Goal: Task Accomplishment & Management: Use online tool/utility

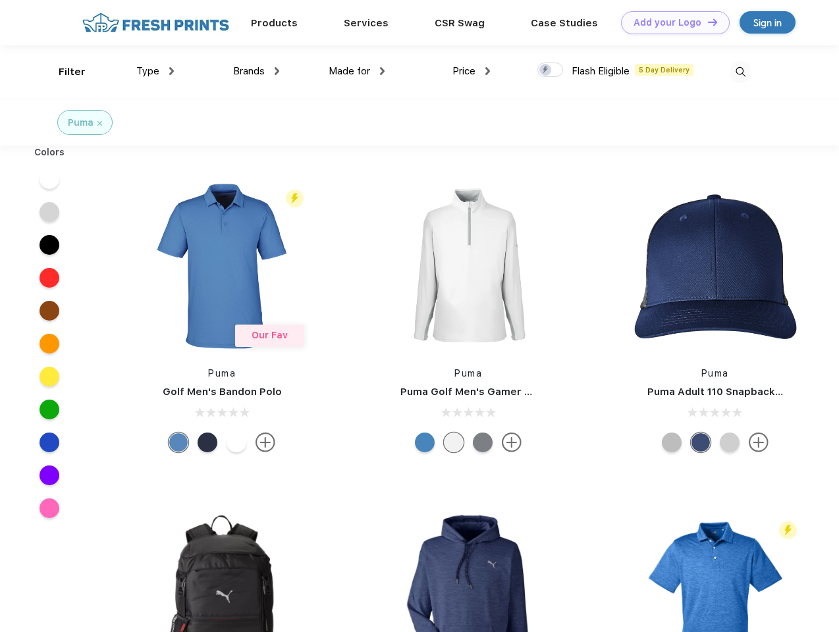
click at [670, 22] on link "Add your Logo Design Tool" at bounding box center [675, 22] width 109 height 23
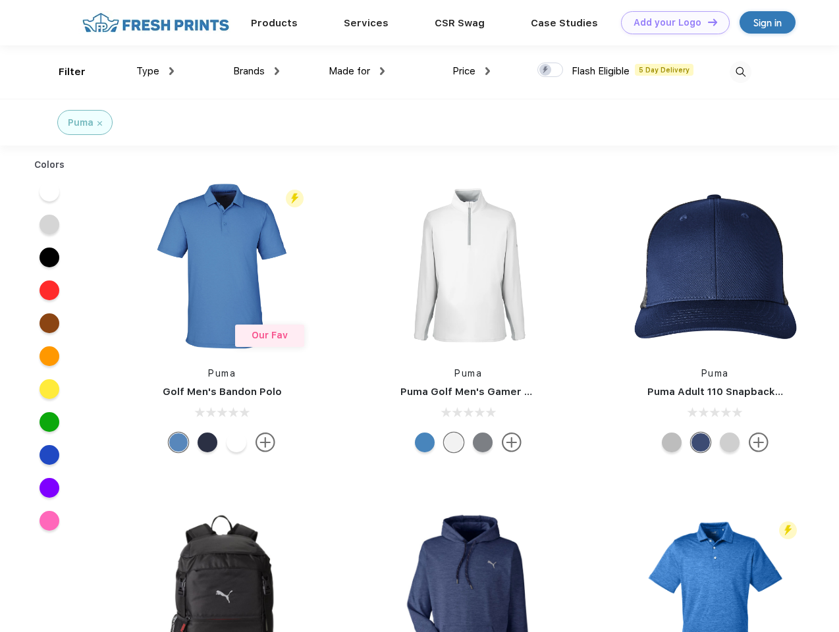
click at [0, 0] on div "Design Tool" at bounding box center [0, 0] width 0 height 0
click at [707, 22] on link "Add your Logo Design Tool" at bounding box center [675, 22] width 109 height 23
click at [63, 72] on div "Filter" at bounding box center [72, 72] width 27 height 15
click at [155, 71] on span "Type" at bounding box center [147, 71] width 23 height 12
click at [256, 71] on span "Brands" at bounding box center [249, 71] width 32 height 12
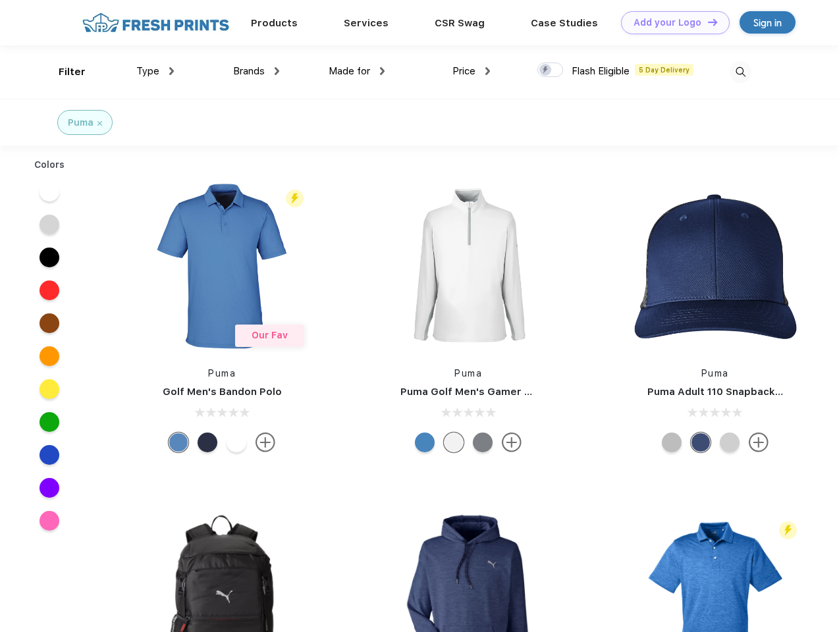
click at [357, 71] on span "Made for" at bounding box center [349, 71] width 41 height 12
click at [471, 71] on span "Price" at bounding box center [463, 71] width 23 height 12
click at [550, 70] on div at bounding box center [550, 70] width 26 height 14
click at [546, 70] on input "checkbox" at bounding box center [541, 66] width 9 height 9
click at [740, 72] on img at bounding box center [741, 72] width 22 height 22
